Goal: Information Seeking & Learning: Learn about a topic

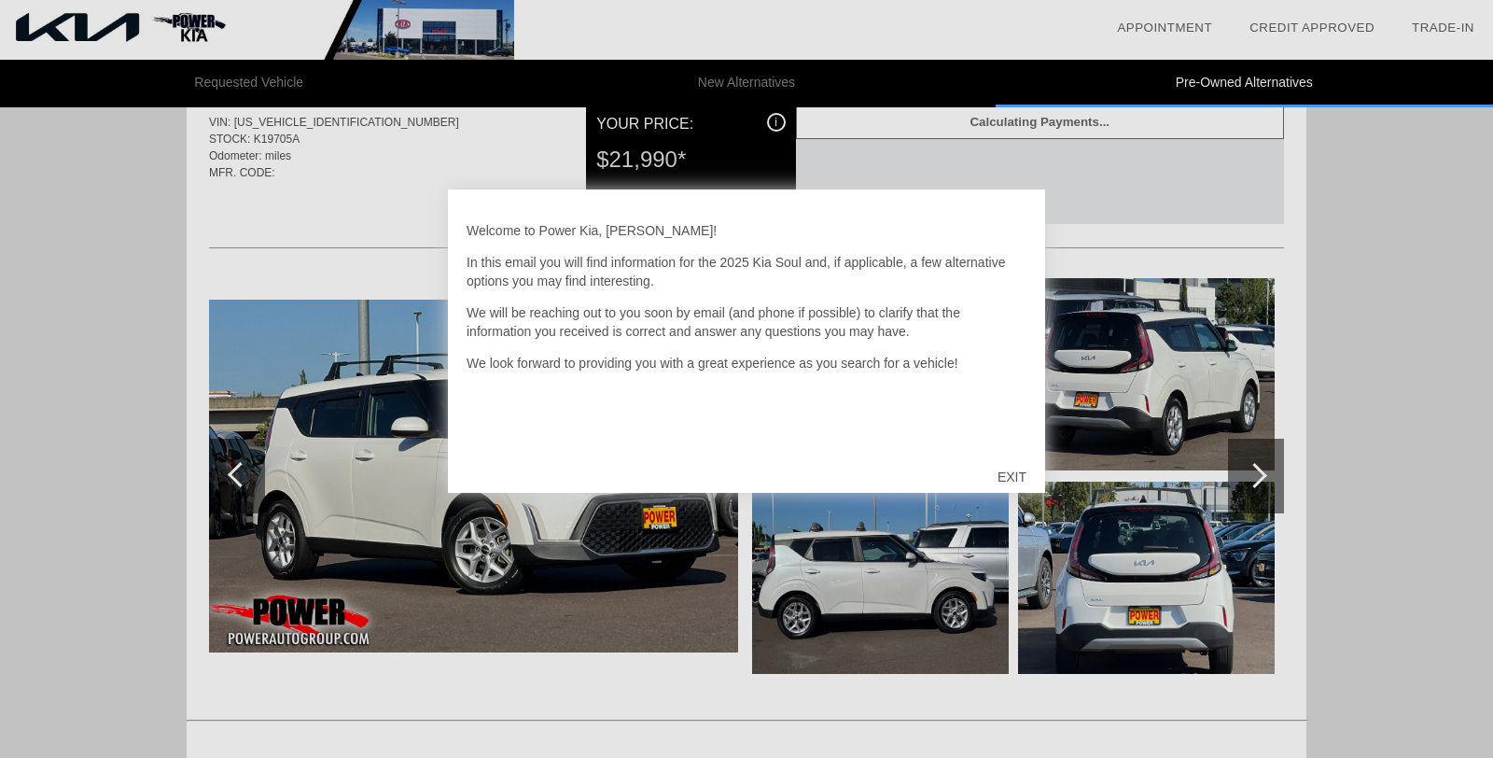
scroll to position [1208, 0]
click at [1014, 474] on div "EXIT" at bounding box center [1012, 477] width 66 height 56
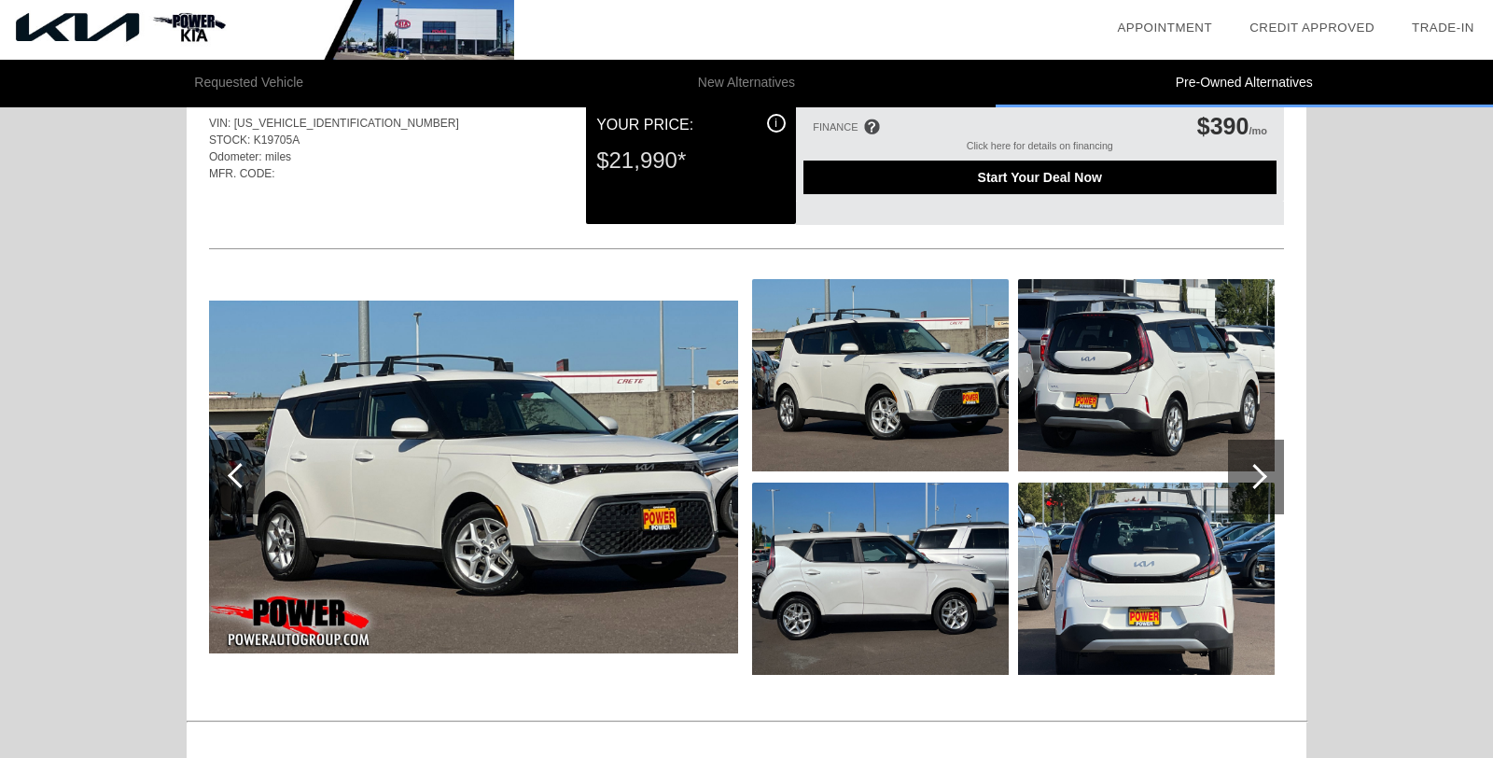
click at [1262, 476] on div at bounding box center [1254, 476] width 25 height 25
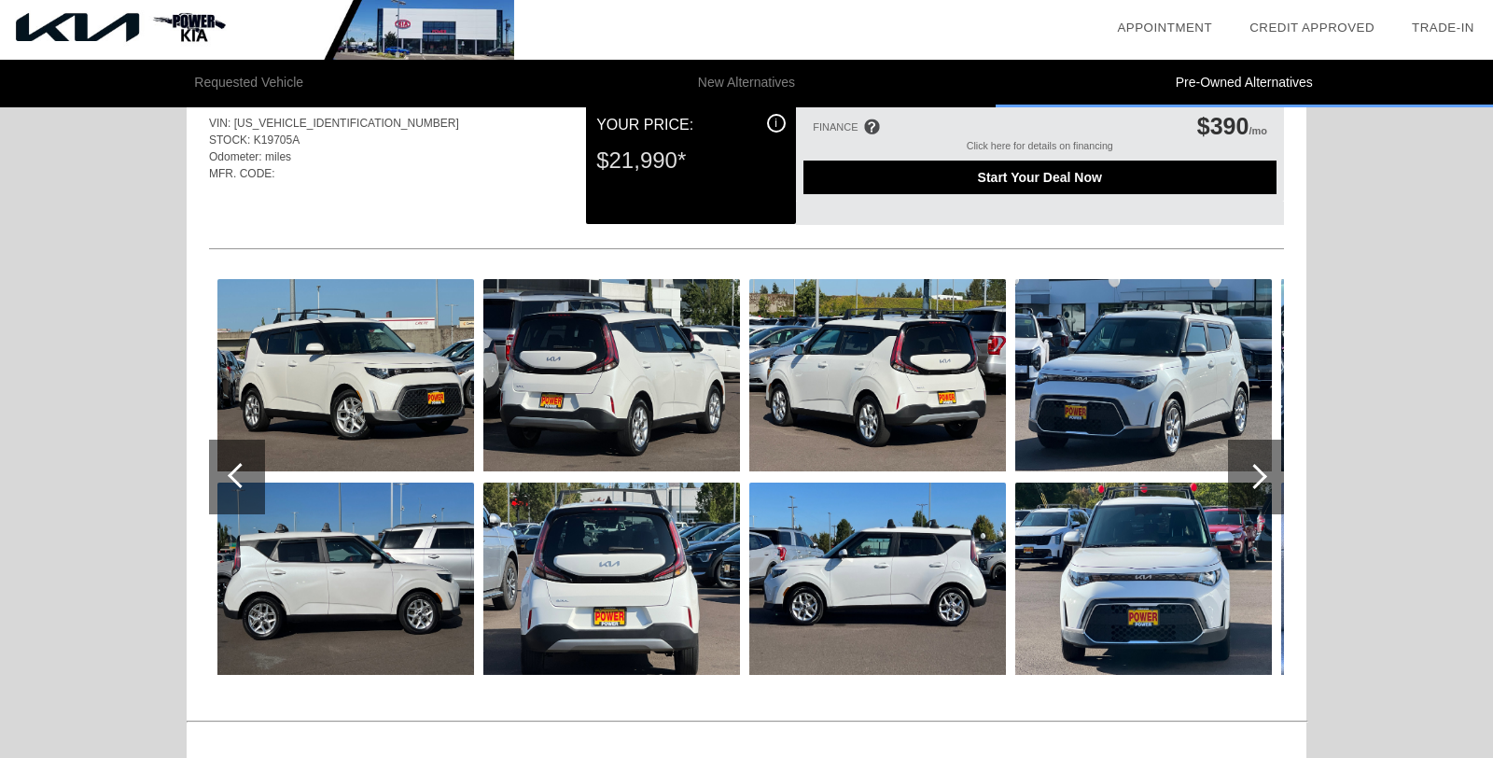
click at [1262, 476] on div at bounding box center [1254, 476] width 25 height 25
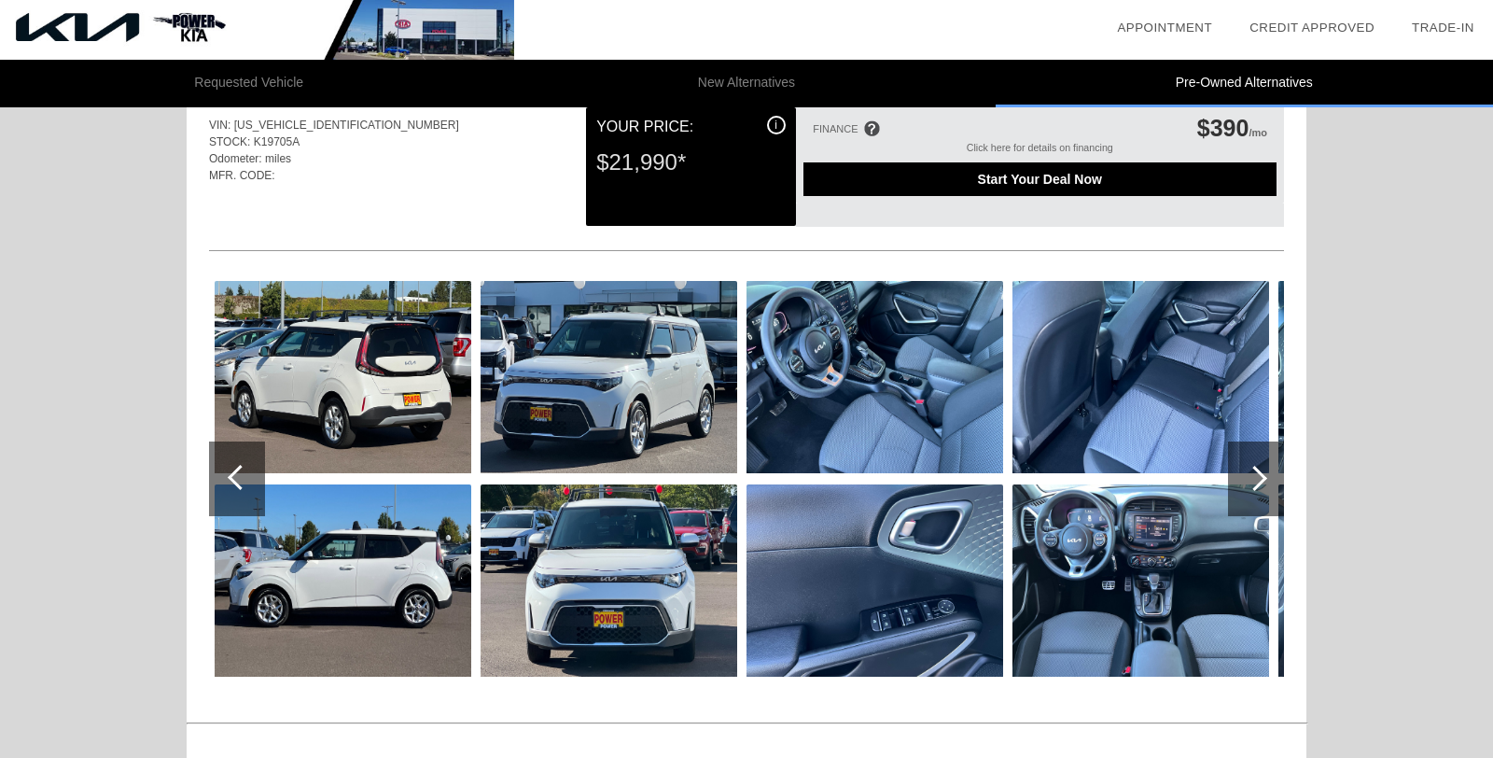
scroll to position [1209, 0]
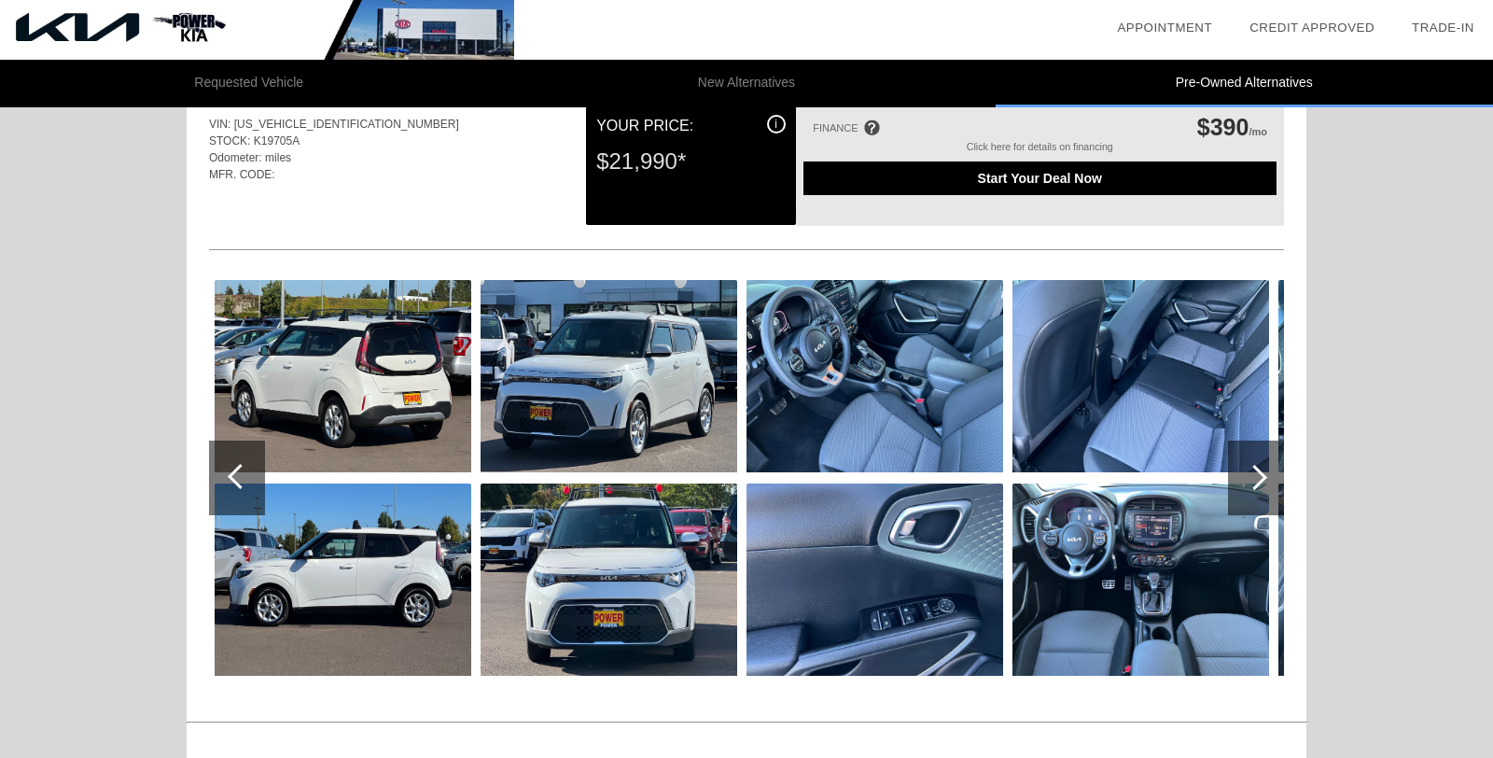
click at [1262, 476] on div at bounding box center [1254, 477] width 25 height 25
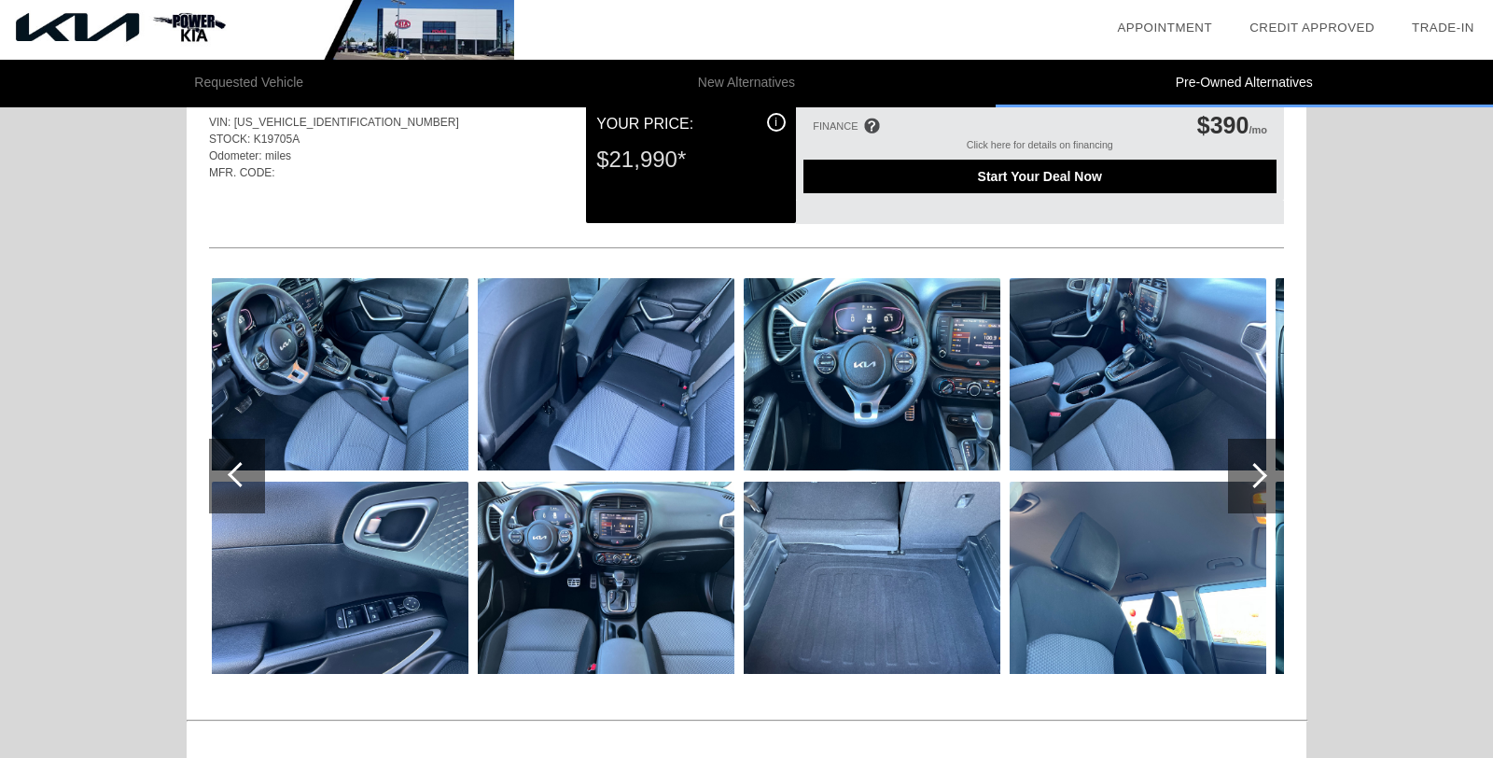
scroll to position [1210, 0]
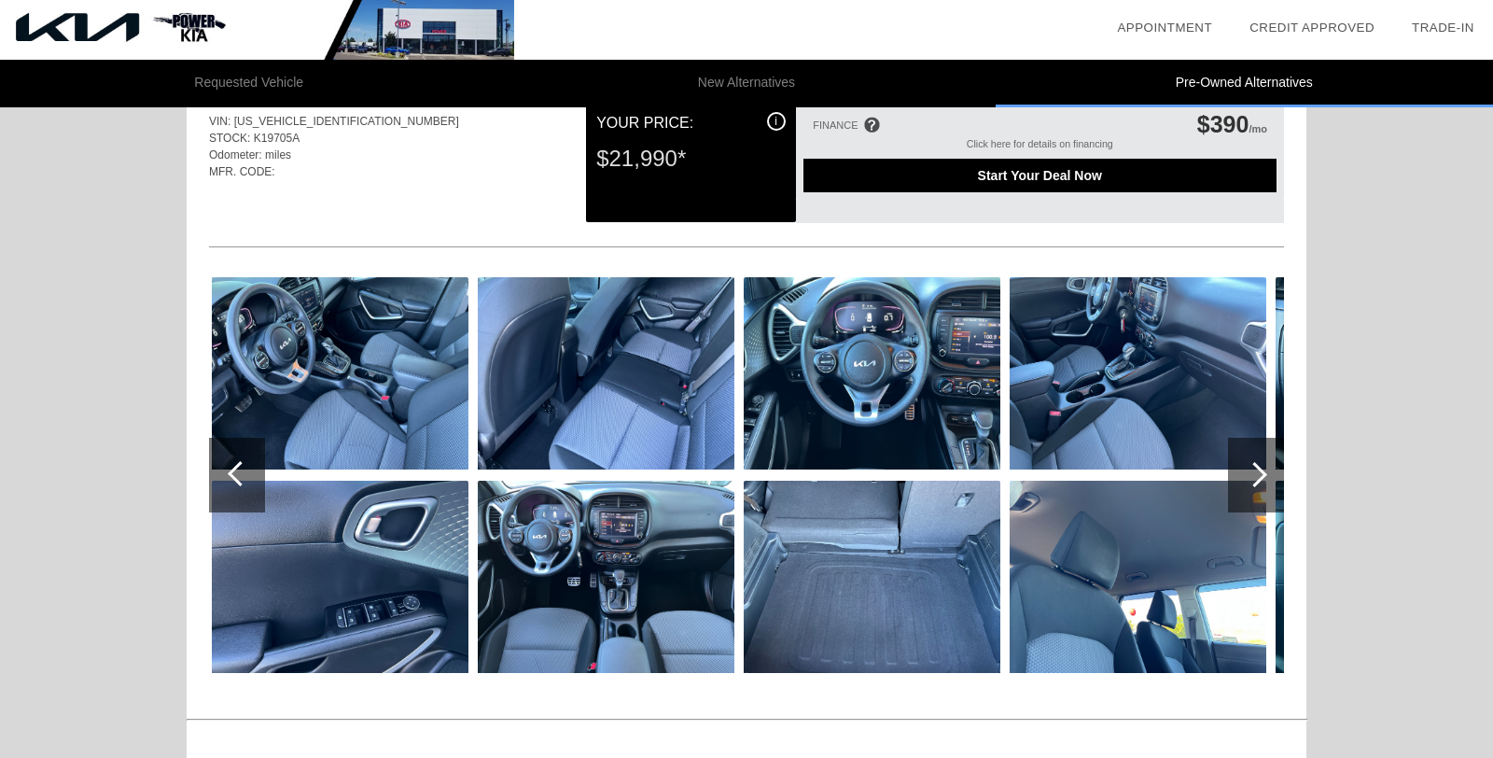
click at [1262, 476] on div at bounding box center [1254, 474] width 25 height 25
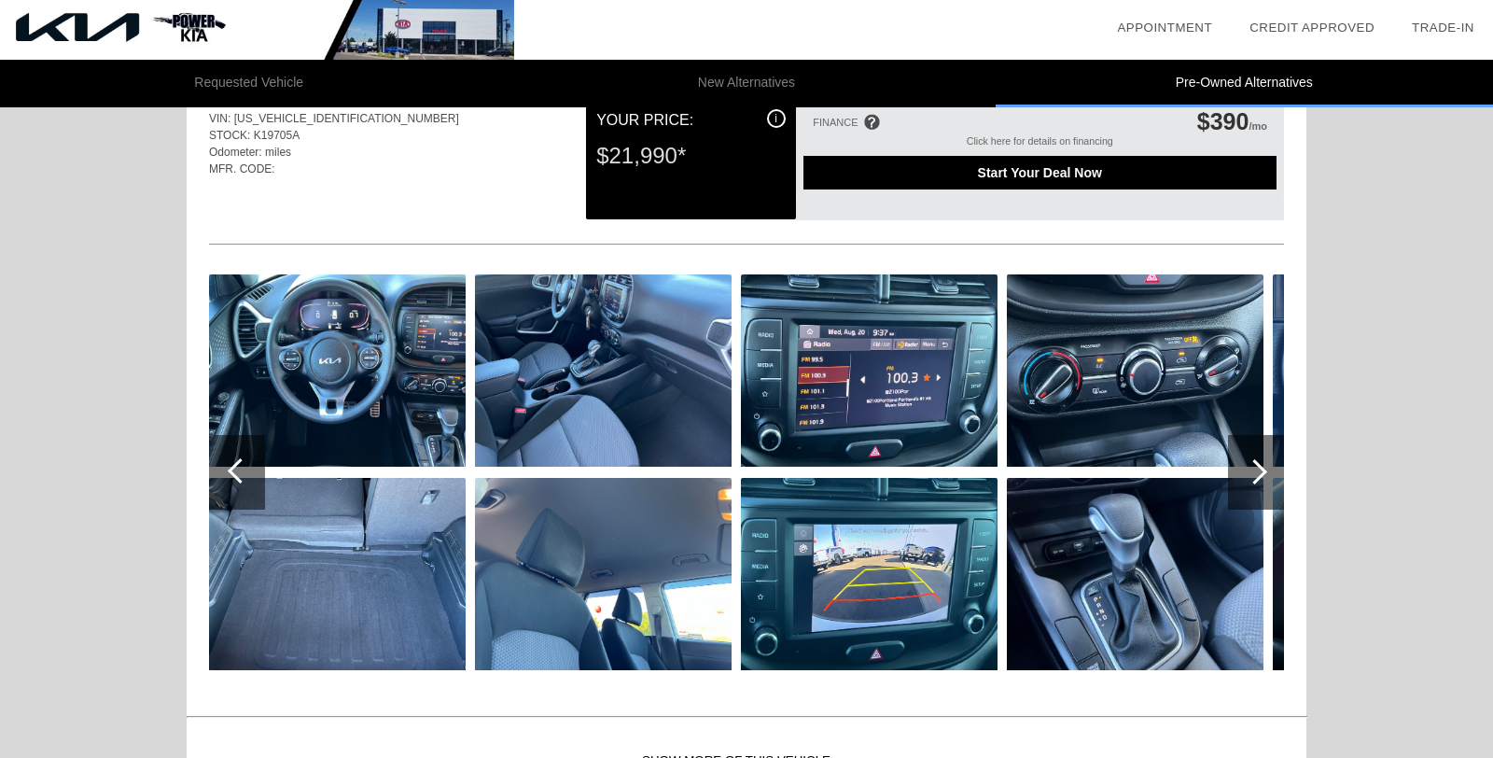
scroll to position [1214, 0]
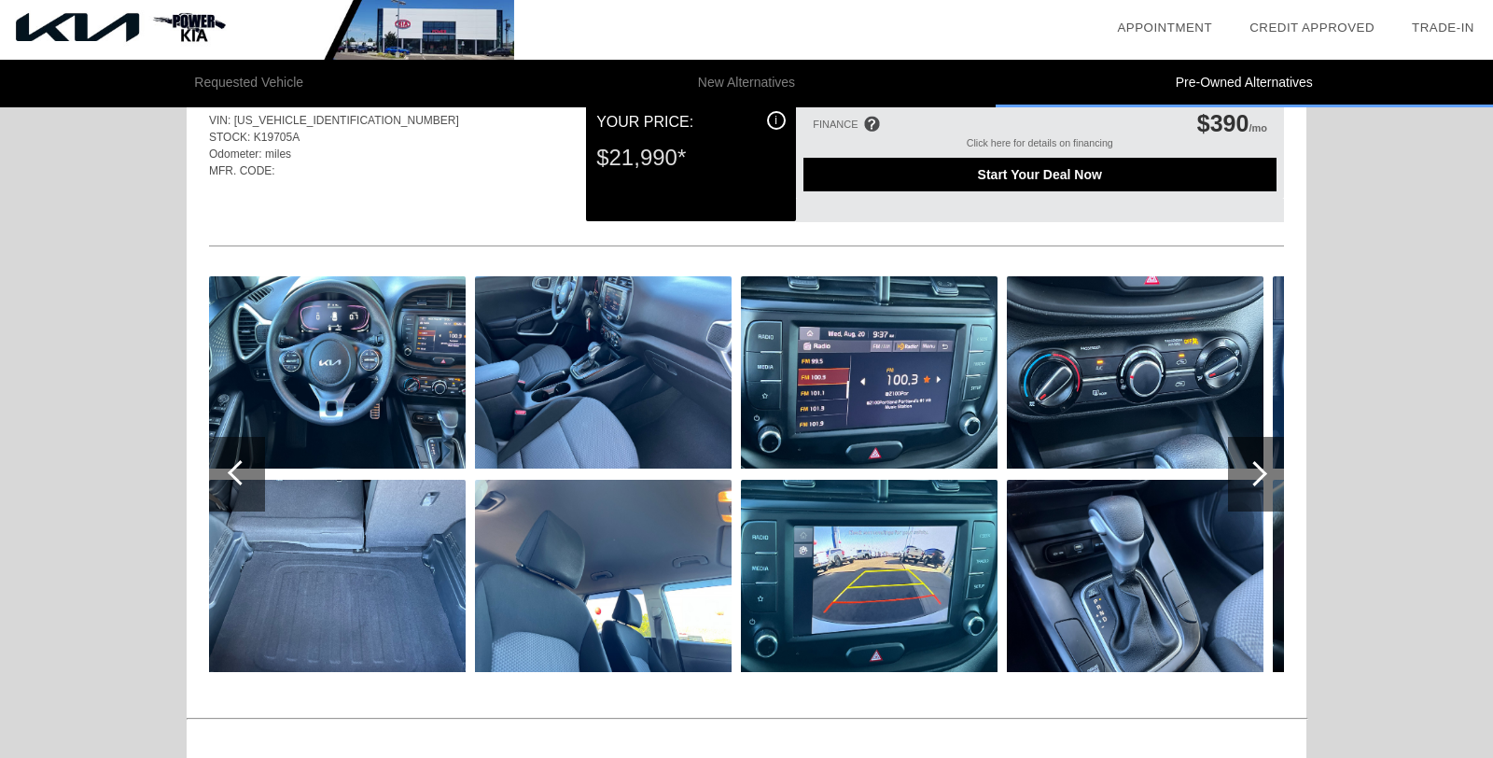
click at [1260, 475] on div at bounding box center [1254, 473] width 25 height 25
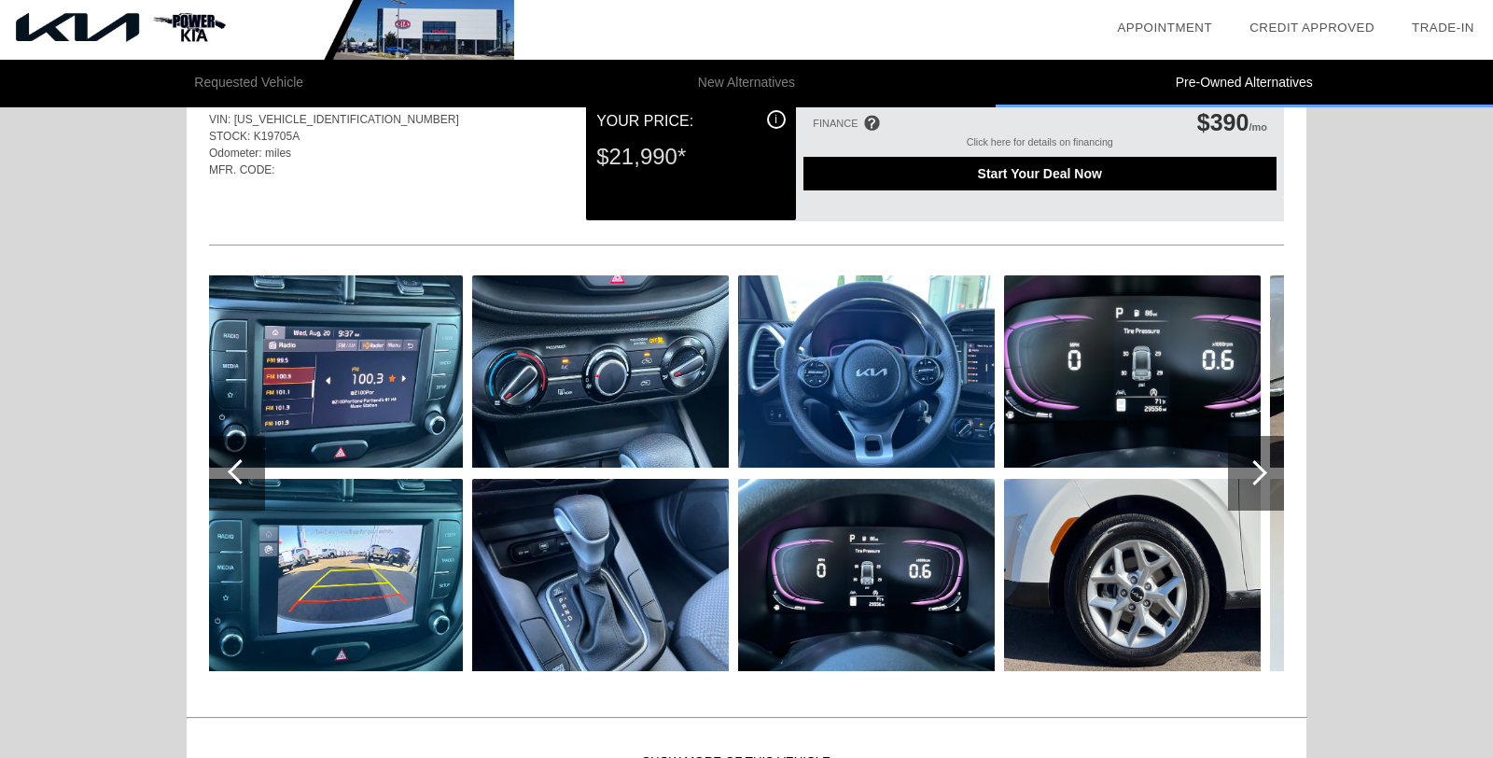
scroll to position [1213, 0]
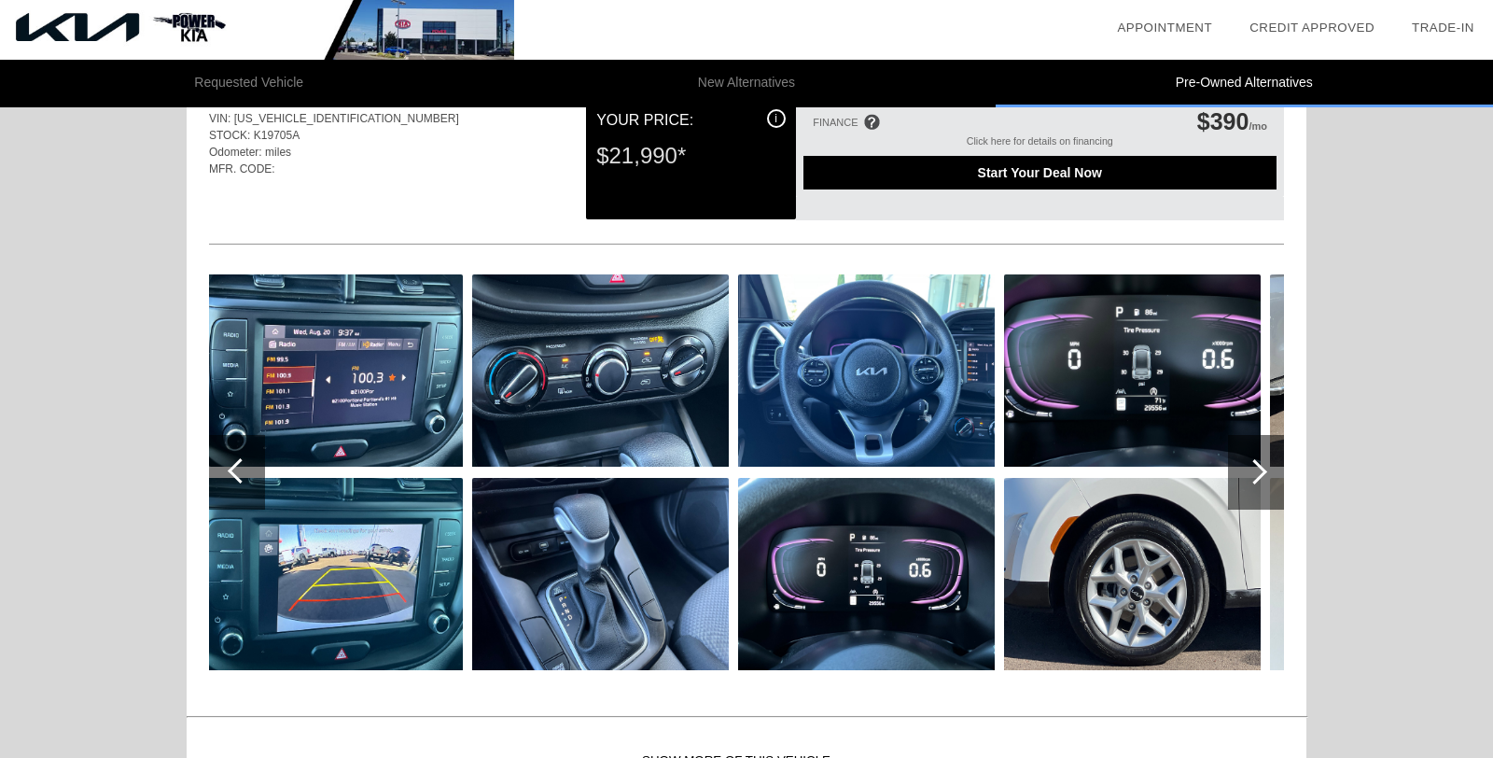
click at [1260, 474] on div at bounding box center [1254, 471] width 25 height 25
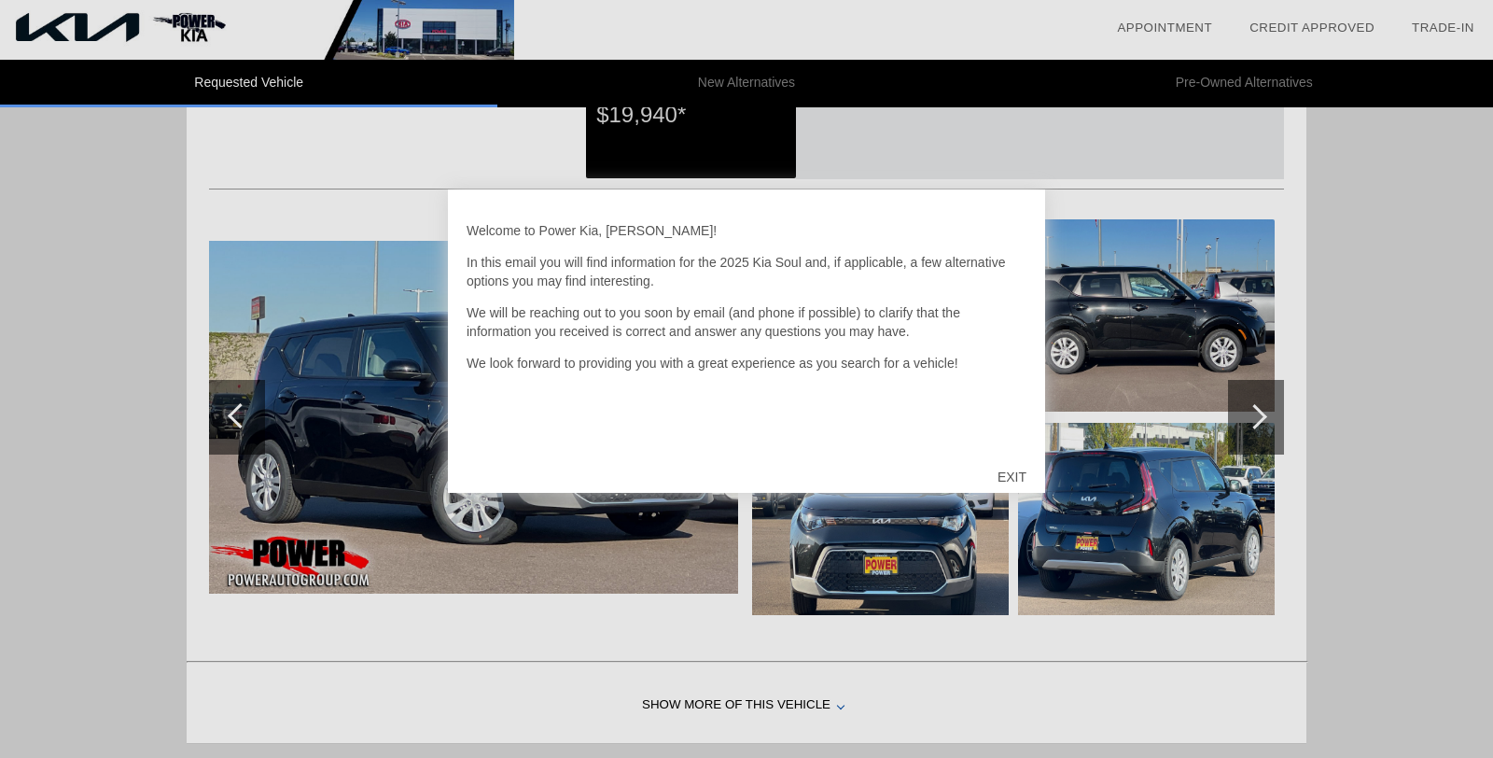
scroll to position [1149, 0]
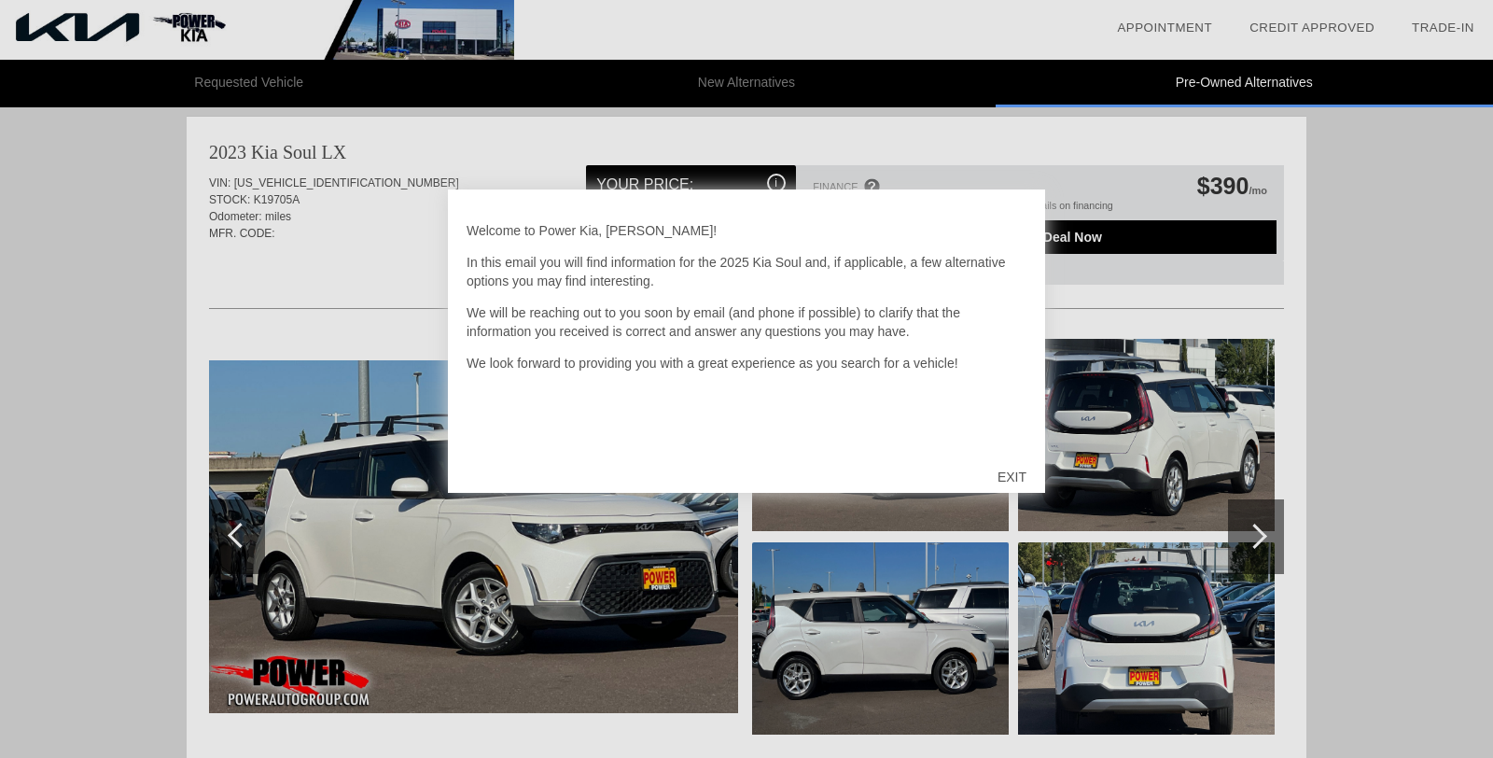
drag, startPoint x: 1015, startPoint y: 471, endPoint x: 1007, endPoint y: 477, distance: 10.1
click at [1013, 474] on div "EXIT" at bounding box center [1012, 477] width 66 height 56
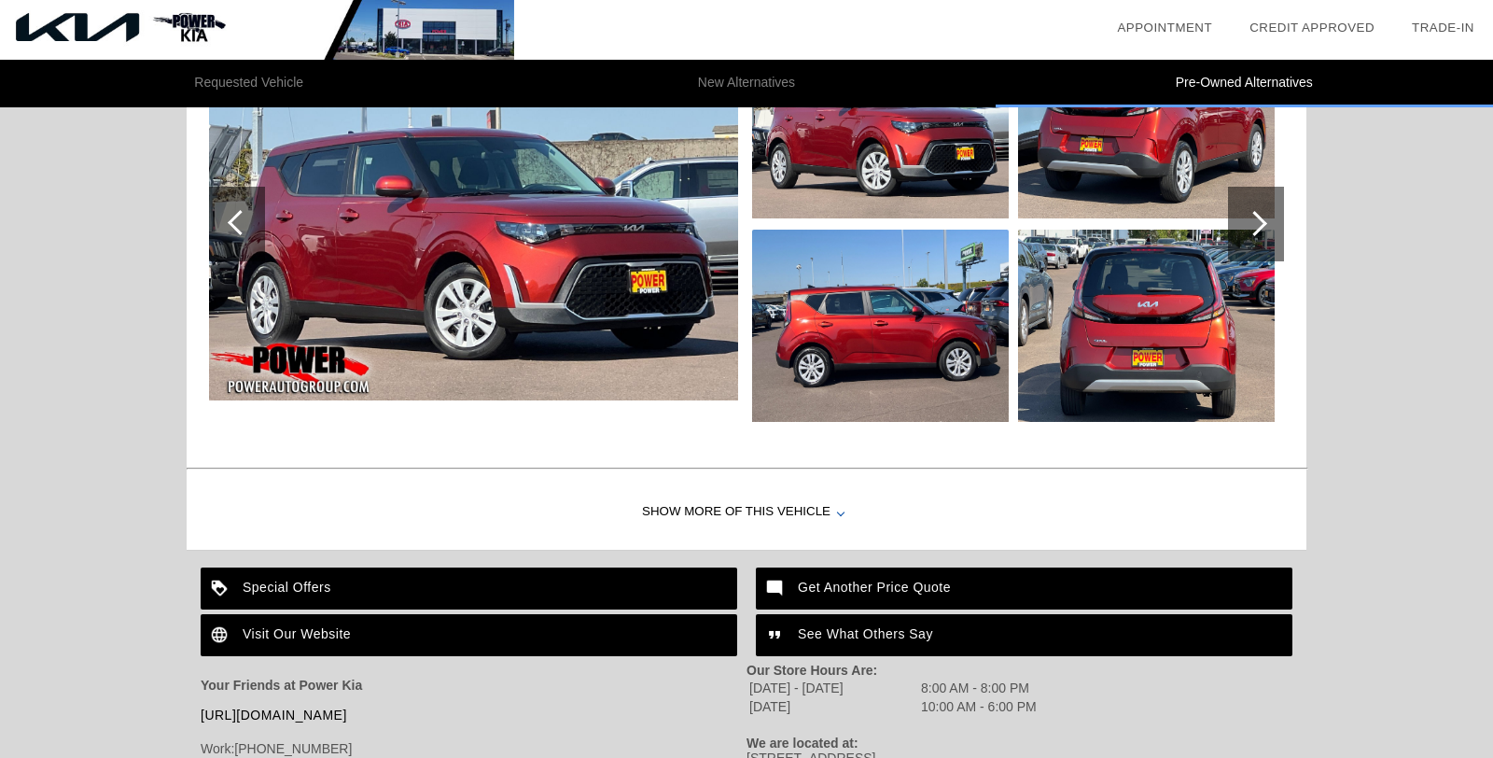
scroll to position [3063, 0]
